Goal: Information Seeking & Learning: Learn about a topic

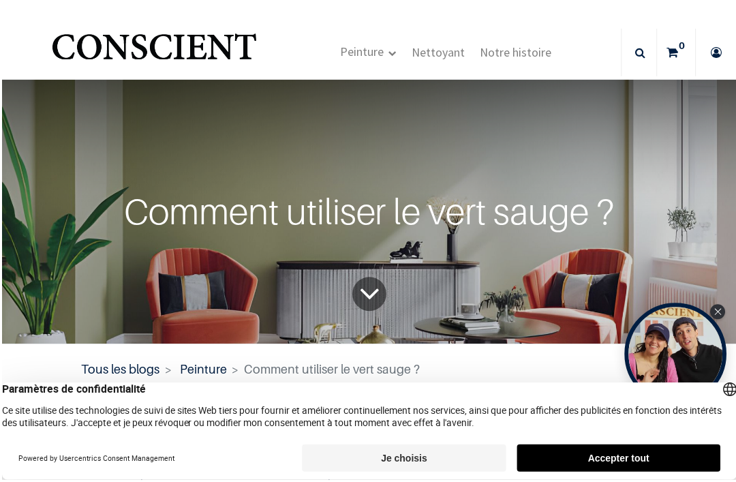
scroll to position [1, 0]
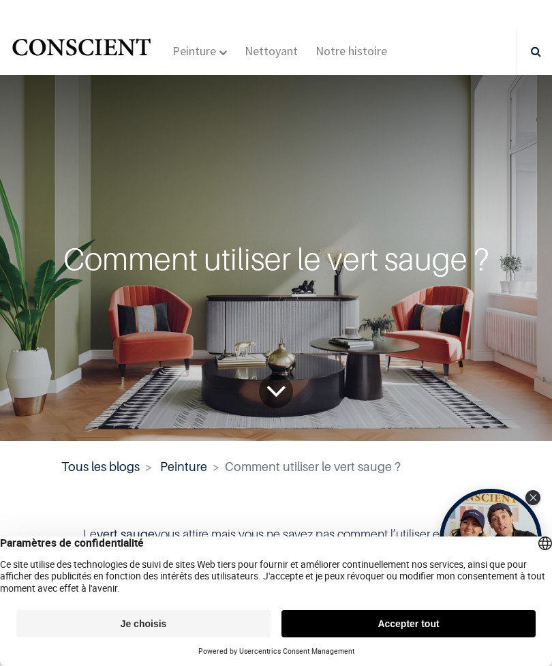
scroll to position [-24, 0]
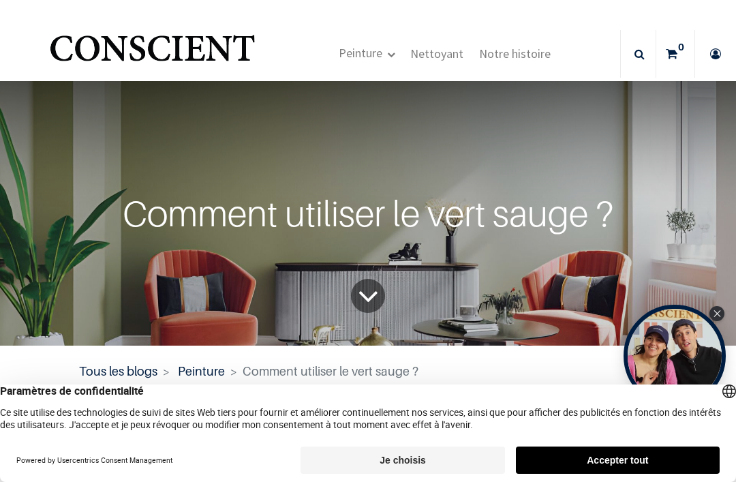
click at [186, 477] on footer "Powered by Usercentrics Consent Management Je choisis Accepter tout" at bounding box center [368, 460] width 736 height 44
click at [191, 478] on footer "Powered by Usercentrics Consent Management Je choisis Accepter tout" at bounding box center [368, 460] width 736 height 44
